Goal: Navigation & Orientation: Find specific page/section

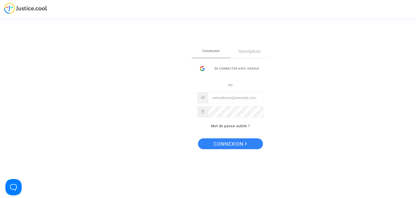
type input "[EMAIL_ADDRESS][DOMAIN_NAME]"
click at [233, 144] on span "Connexion" at bounding box center [230, 143] width 33 height 11
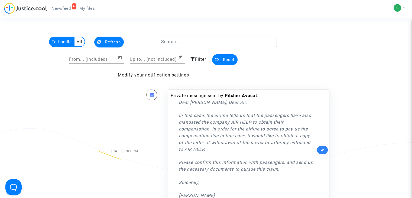
click at [104, 95] on div "[DATE] 1:01 PM" at bounding box center [111, 151] width 64 height 134
